Goal: Navigation & Orientation: Find specific page/section

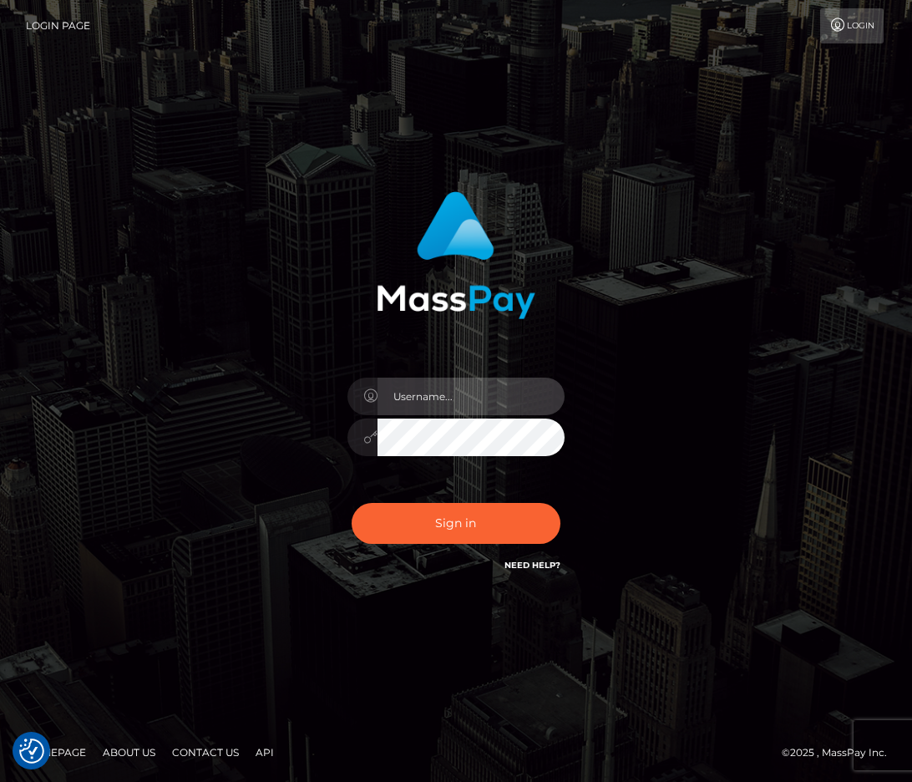
type input "raewhit"
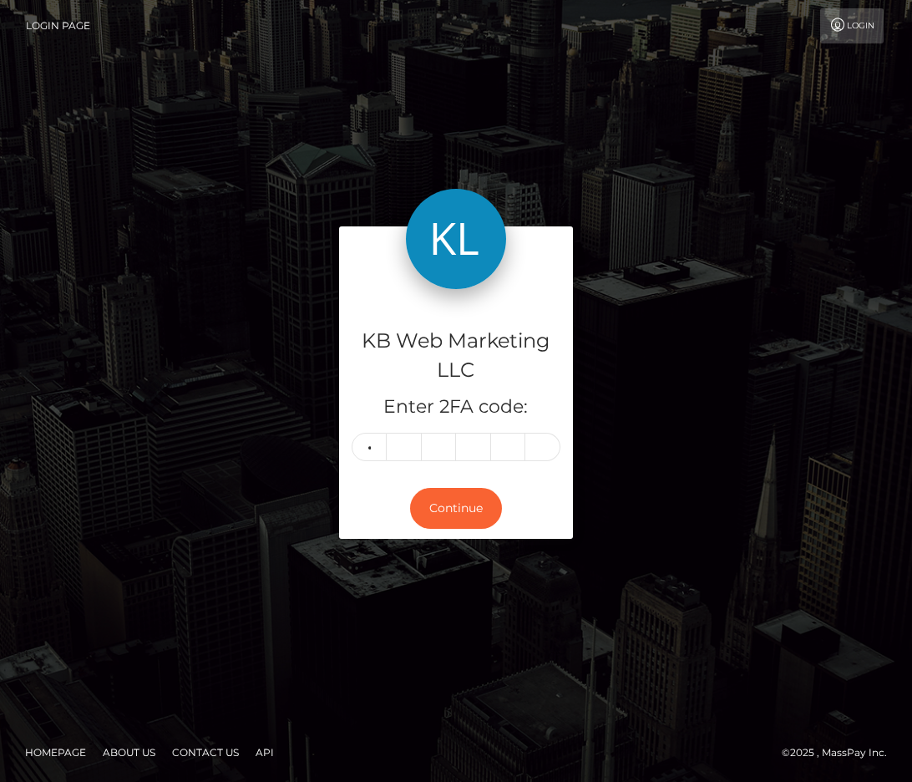
type input "2"
type input "7"
type input "4"
type input "6"
type input "9"
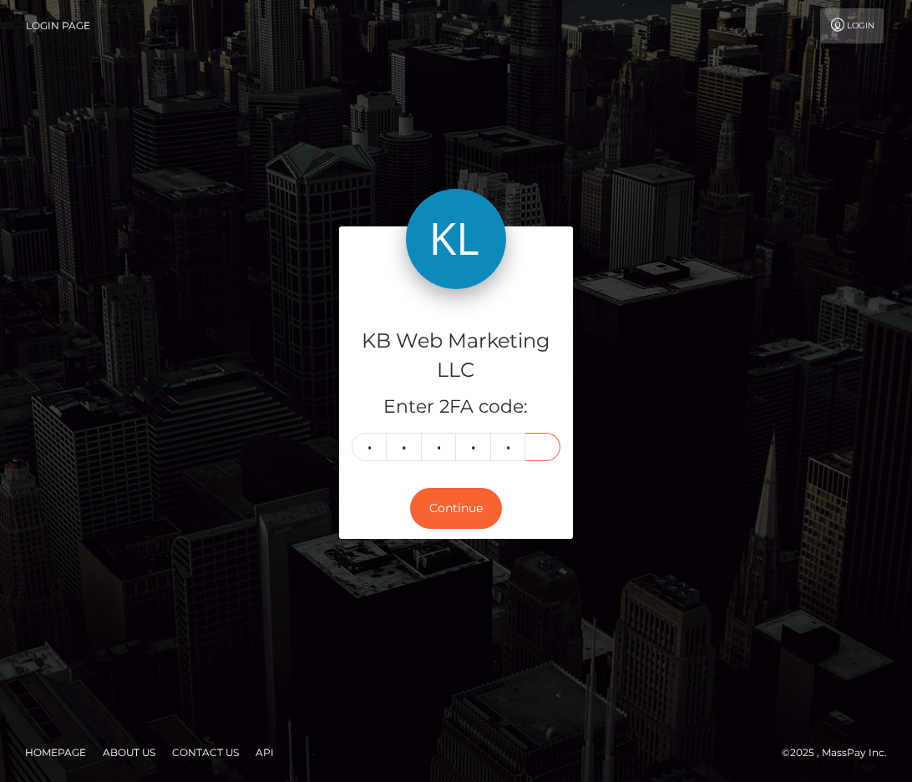
type input "5"
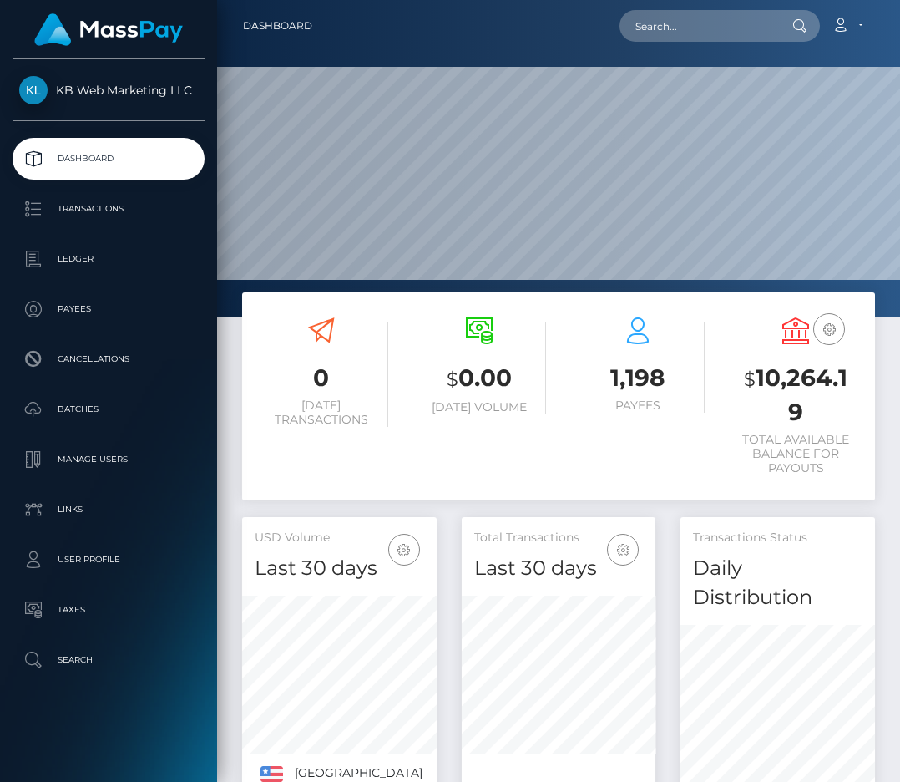
scroll to position [323, 194]
click at [64, 409] on p "Batches" at bounding box center [108, 409] width 179 height 25
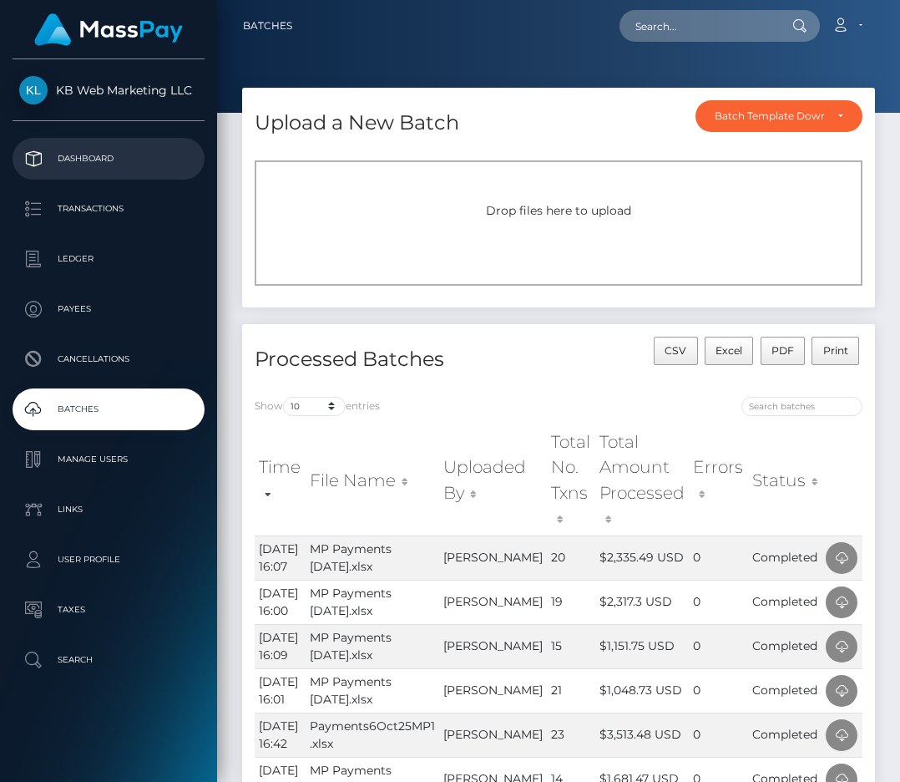
click at [58, 166] on p "Dashboard" at bounding box center [108, 158] width 179 height 25
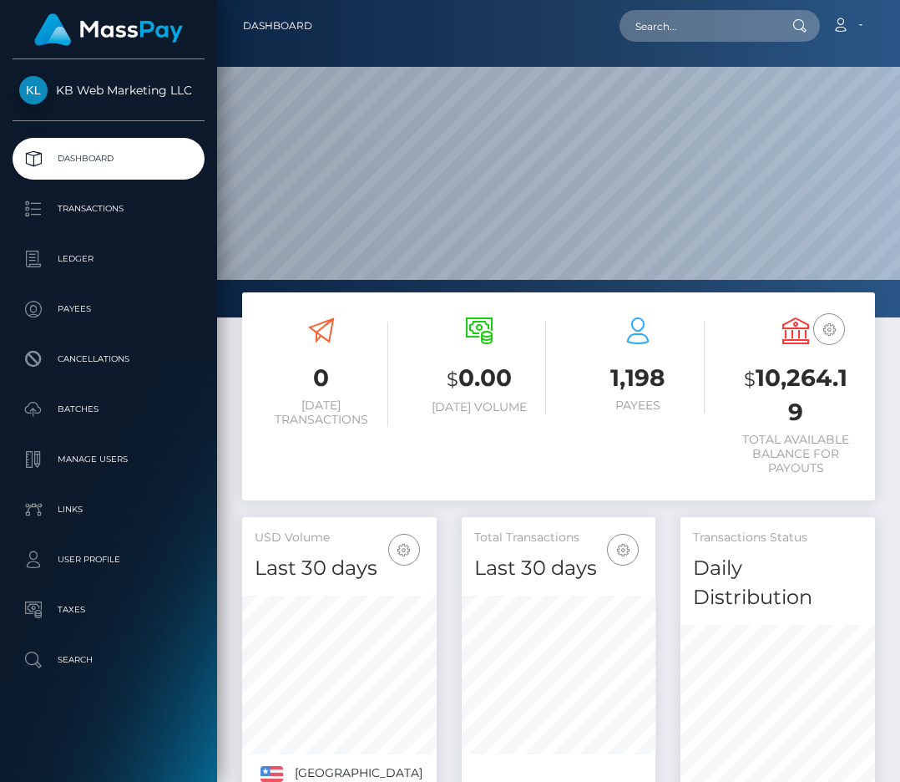
scroll to position [323, 194]
click at [86, 300] on p "Payees" at bounding box center [108, 308] width 179 height 25
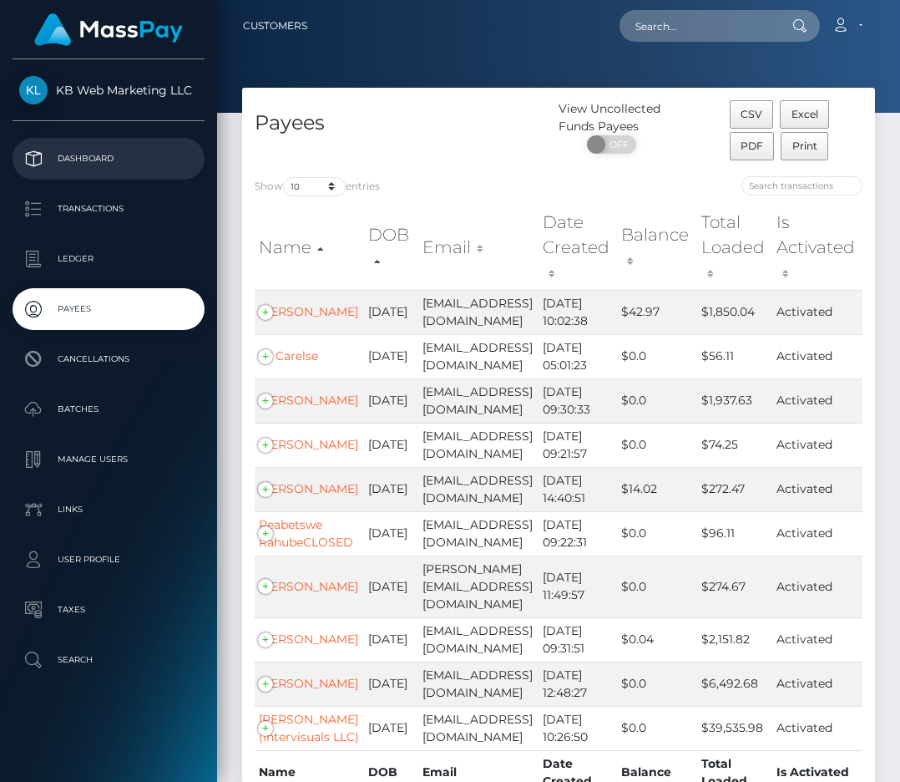
click at [114, 169] on p "Dashboard" at bounding box center [108, 158] width 179 height 25
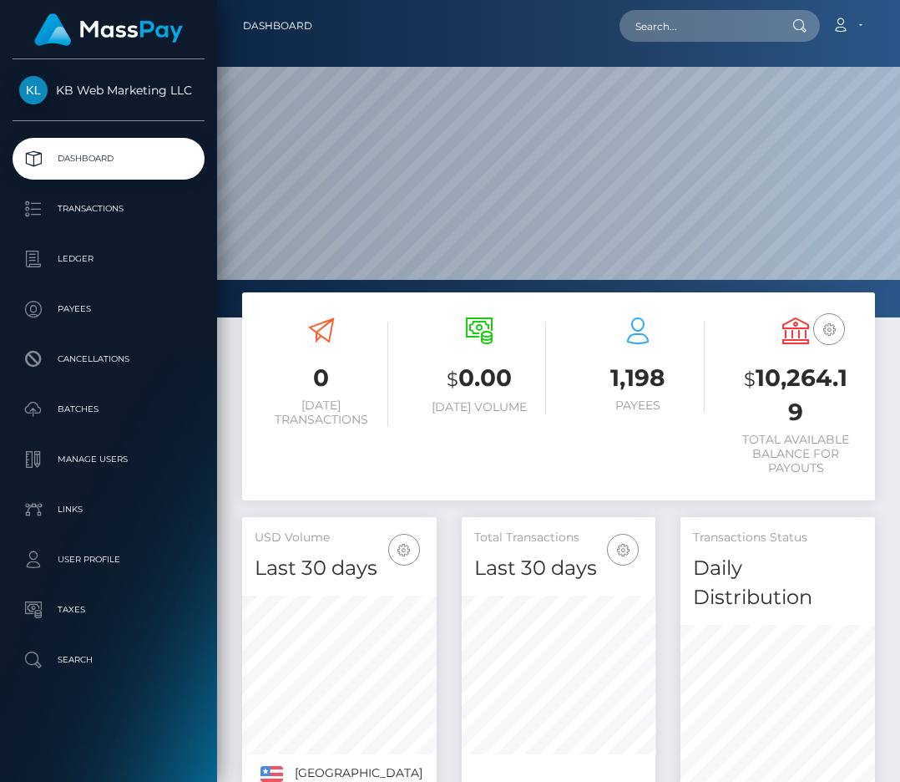
scroll to position [323, 194]
click at [75, 296] on link "Payees" at bounding box center [109, 309] width 192 height 42
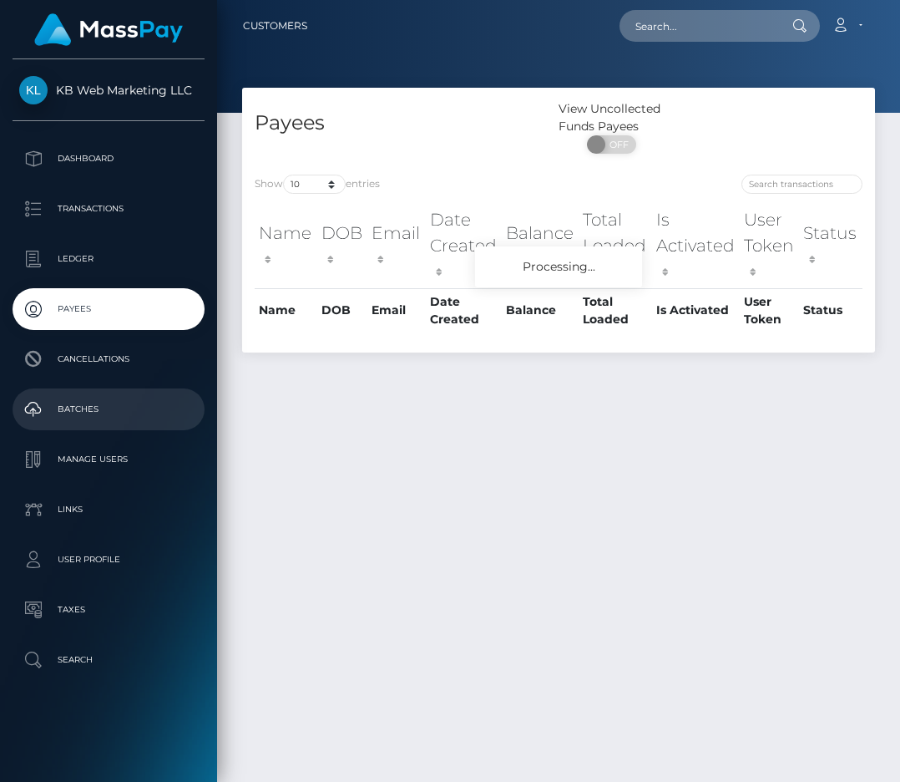
click at [87, 400] on p "Batches" at bounding box center [108, 409] width 179 height 25
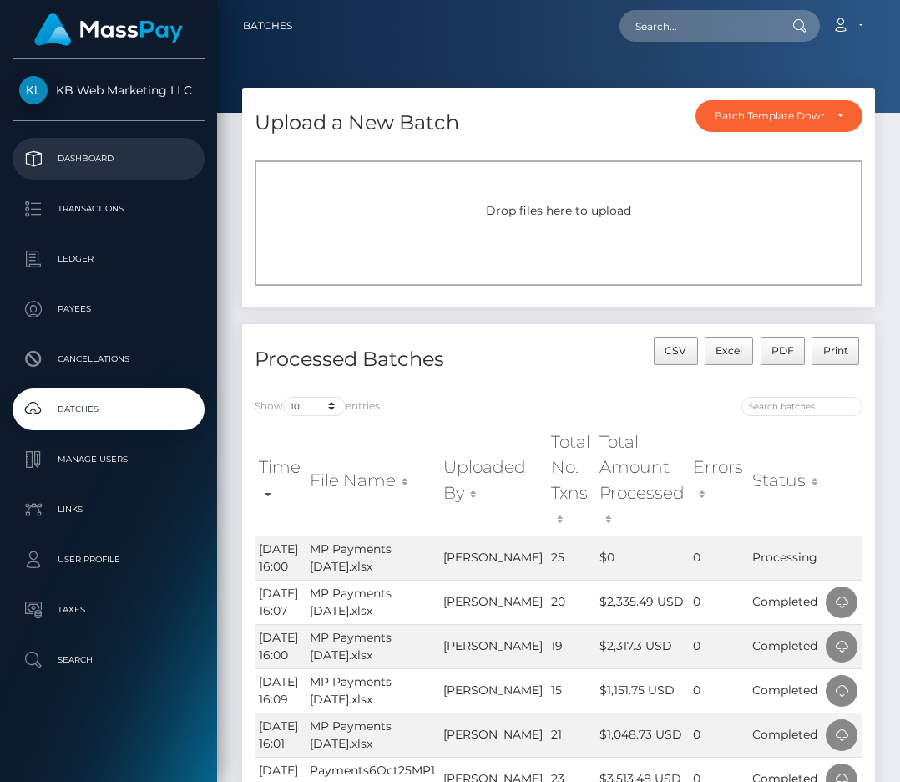
click at [111, 153] on p "Dashboard" at bounding box center [108, 158] width 179 height 25
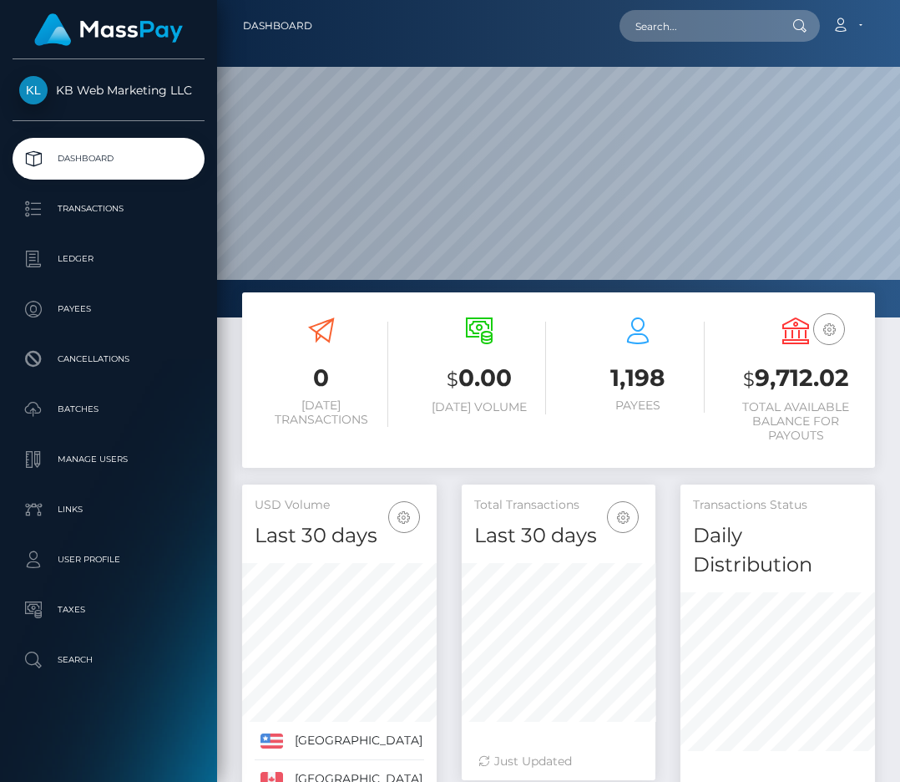
scroll to position [323, 194]
click at [82, 417] on p "Batches" at bounding box center [108, 409] width 179 height 25
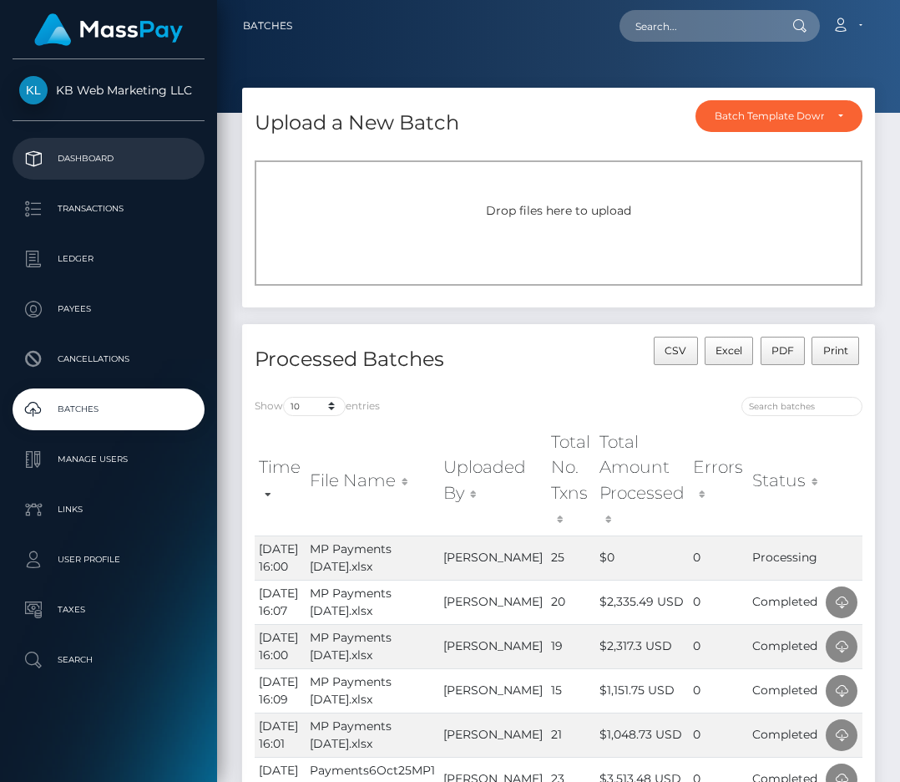
click at [69, 157] on p "Dashboard" at bounding box center [108, 158] width 179 height 25
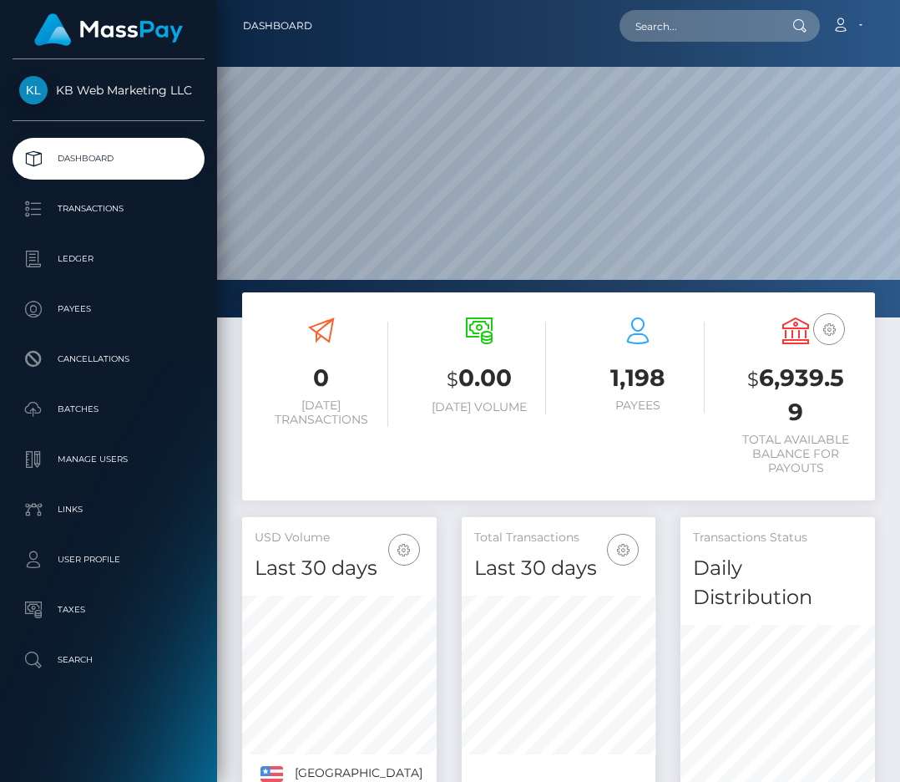
scroll to position [323, 194]
click at [84, 396] on link "Batches" at bounding box center [109, 409] width 192 height 42
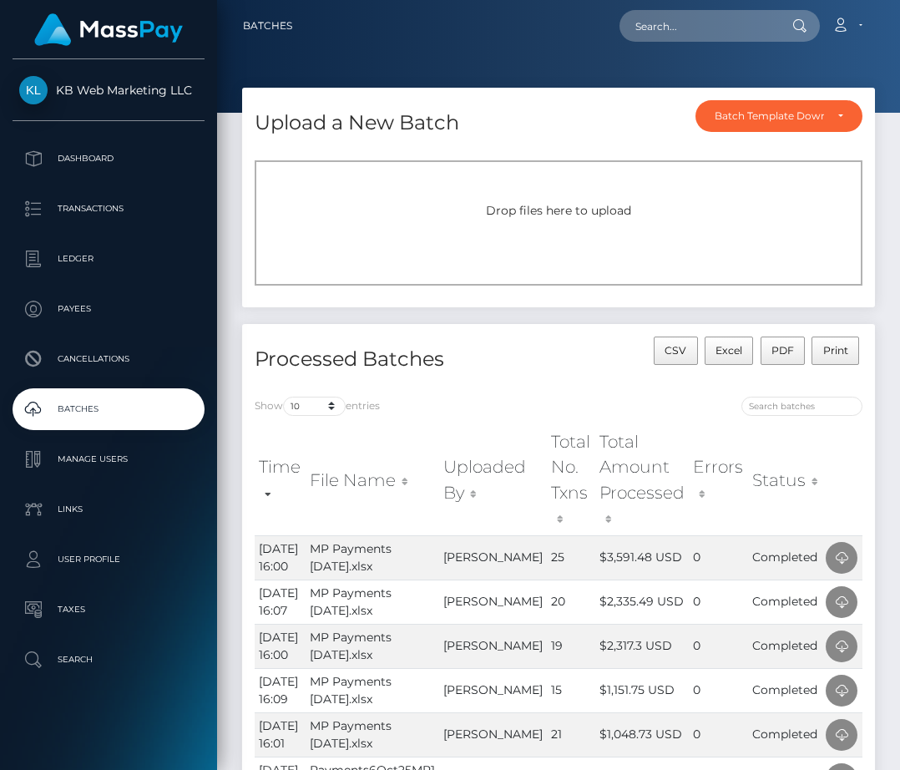
click at [57, 136] on div "KB Web Marketing LLC Dashboard Transactions Ledger Payees Cancellations Links" at bounding box center [108, 412] width 217 height 707
click at [56, 150] on p "Dashboard" at bounding box center [108, 158] width 179 height 25
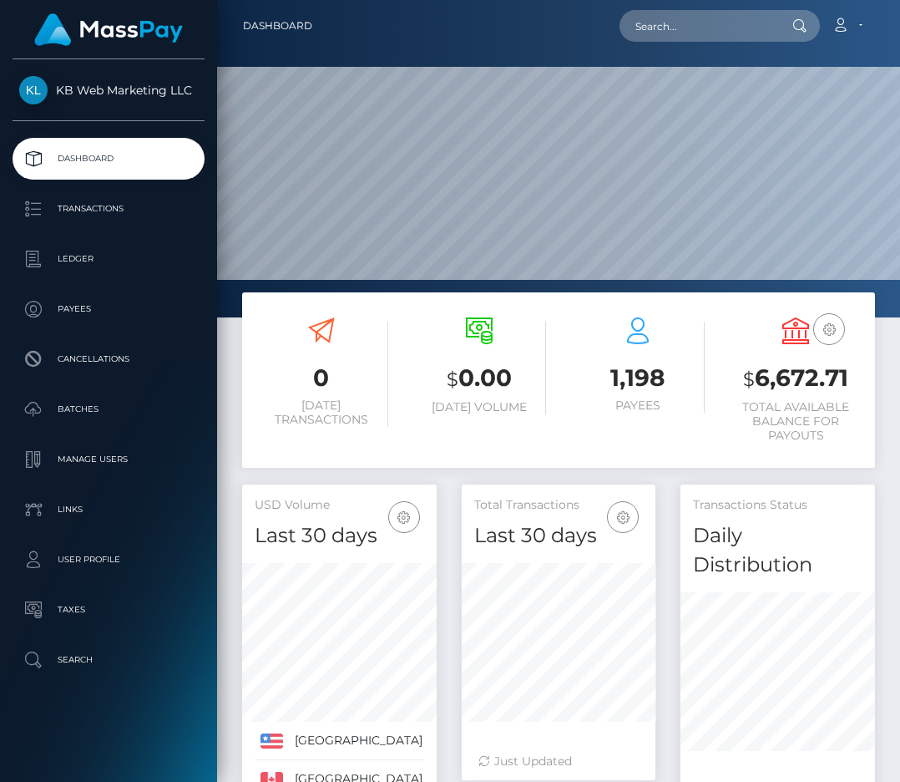
scroll to position [323, 194]
drag, startPoint x: 755, startPoint y: 372, endPoint x: 848, endPoint y: 372, distance: 92.7
click at [848, 372] on h3 "$ 6,672.71" at bounding box center [797, 379] width 134 height 34
copy h3 "6,672.71"
